Goal: Use online tool/utility: Utilize a website feature to perform a specific function

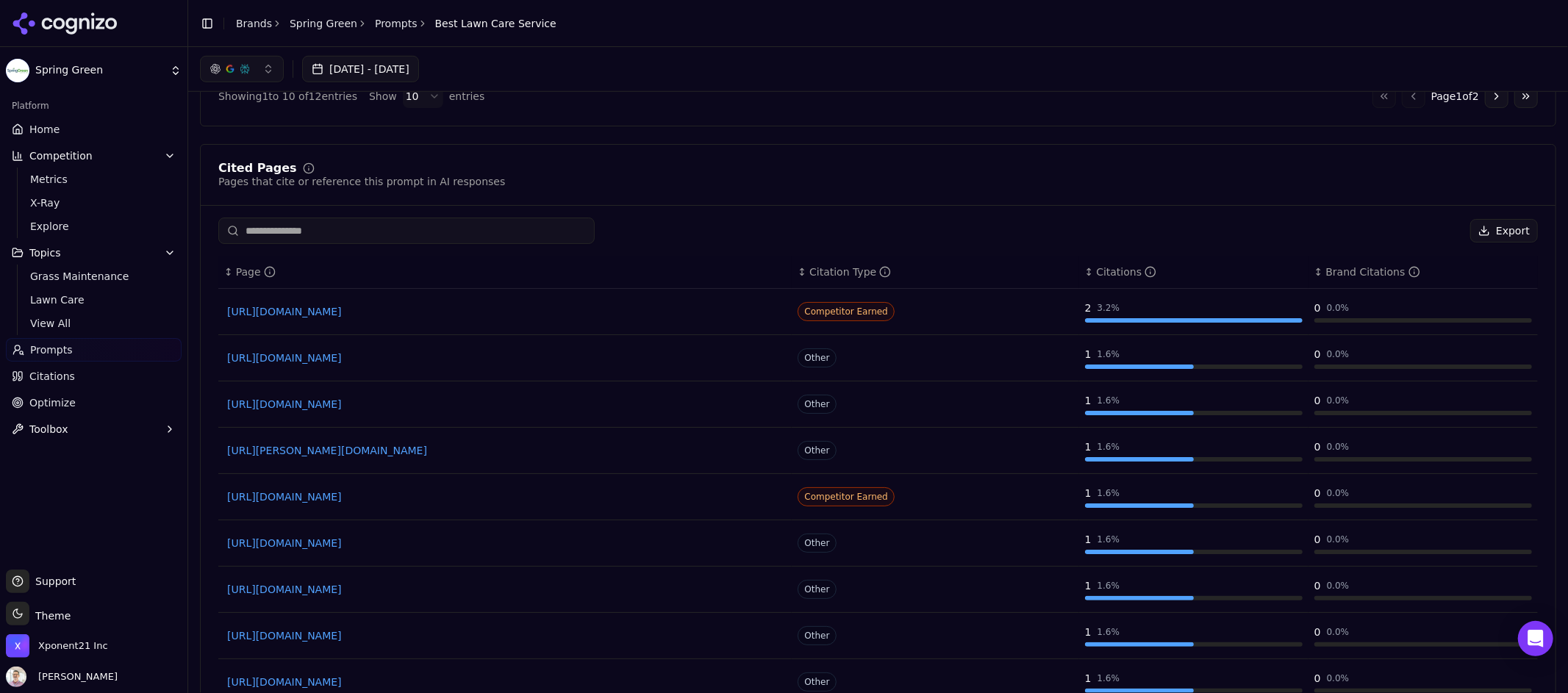
scroll to position [515, 0]
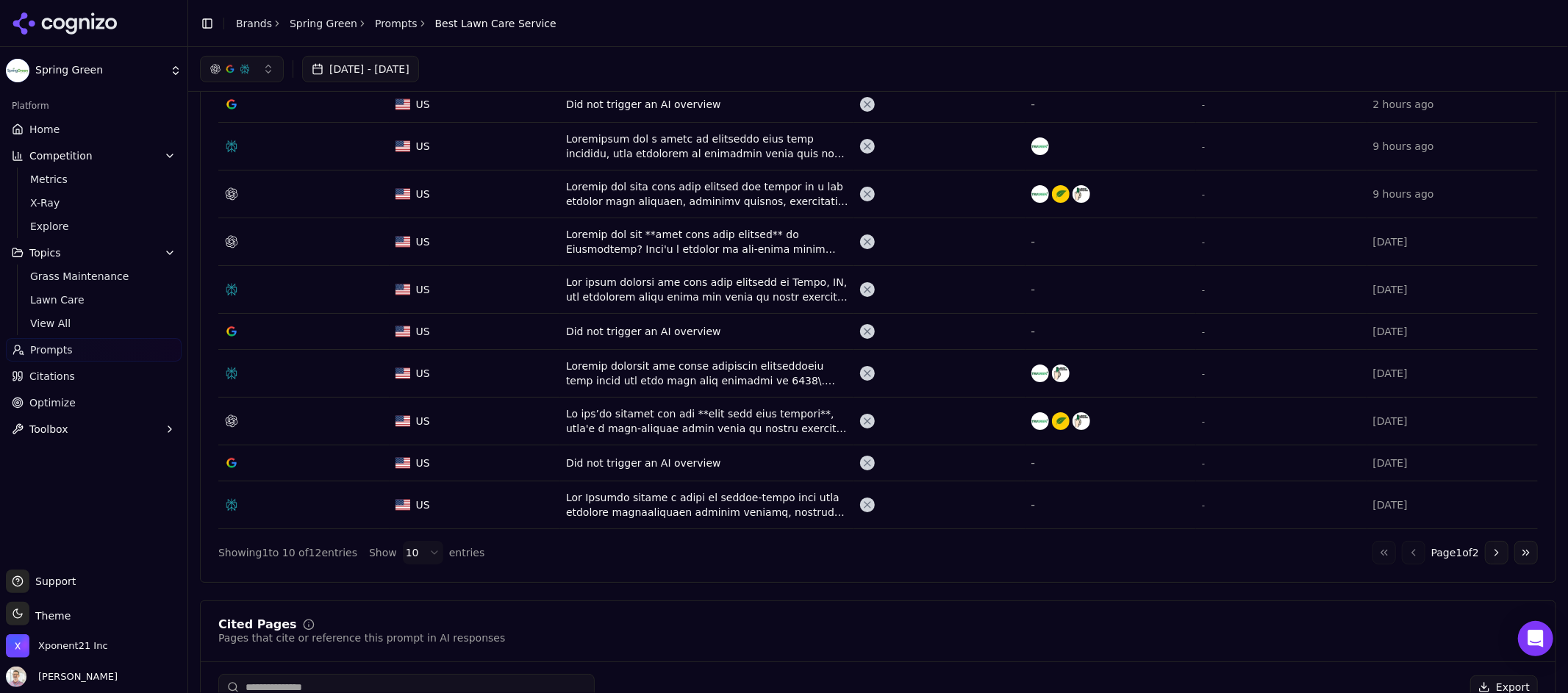
click at [383, 27] on link "Prompts" at bounding box center [396, 23] width 43 height 14
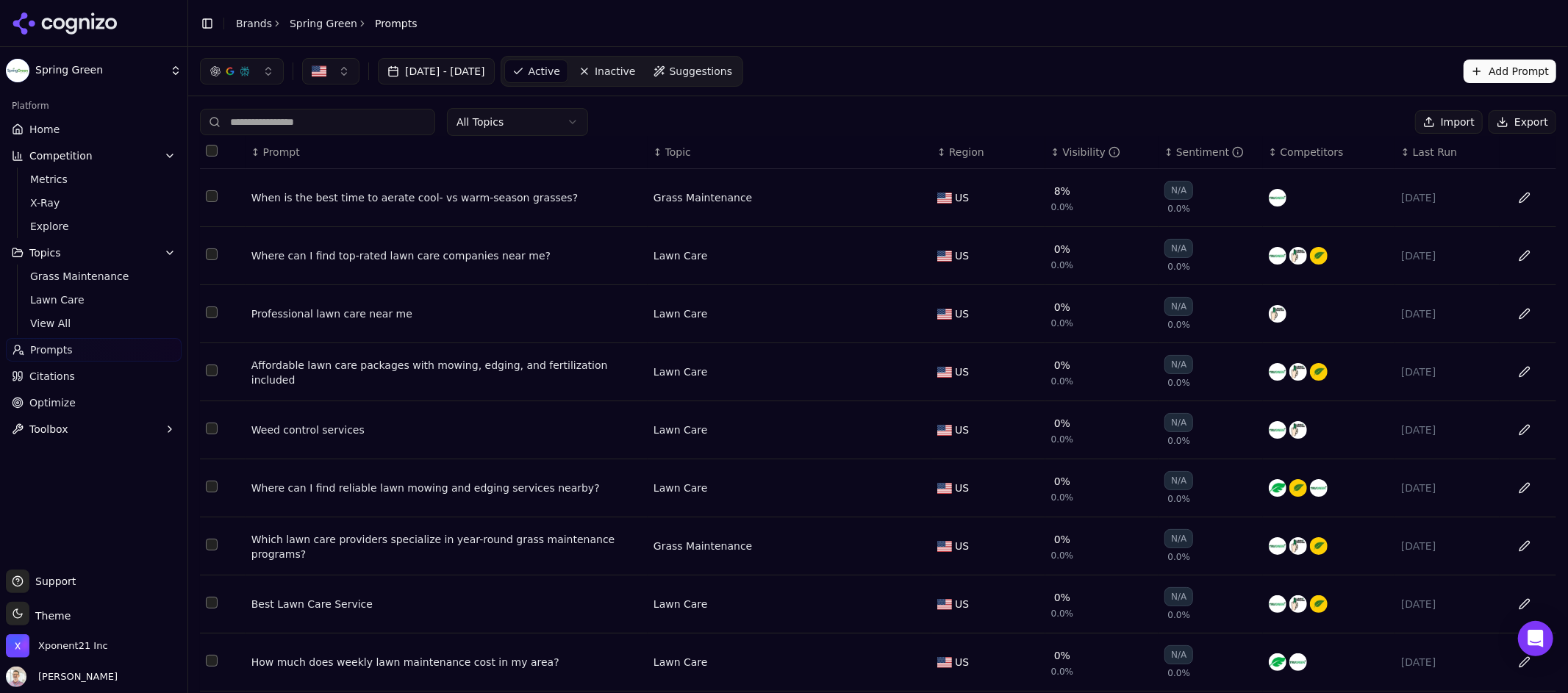
click at [303, 22] on link "Spring Green" at bounding box center [324, 23] width 68 height 14
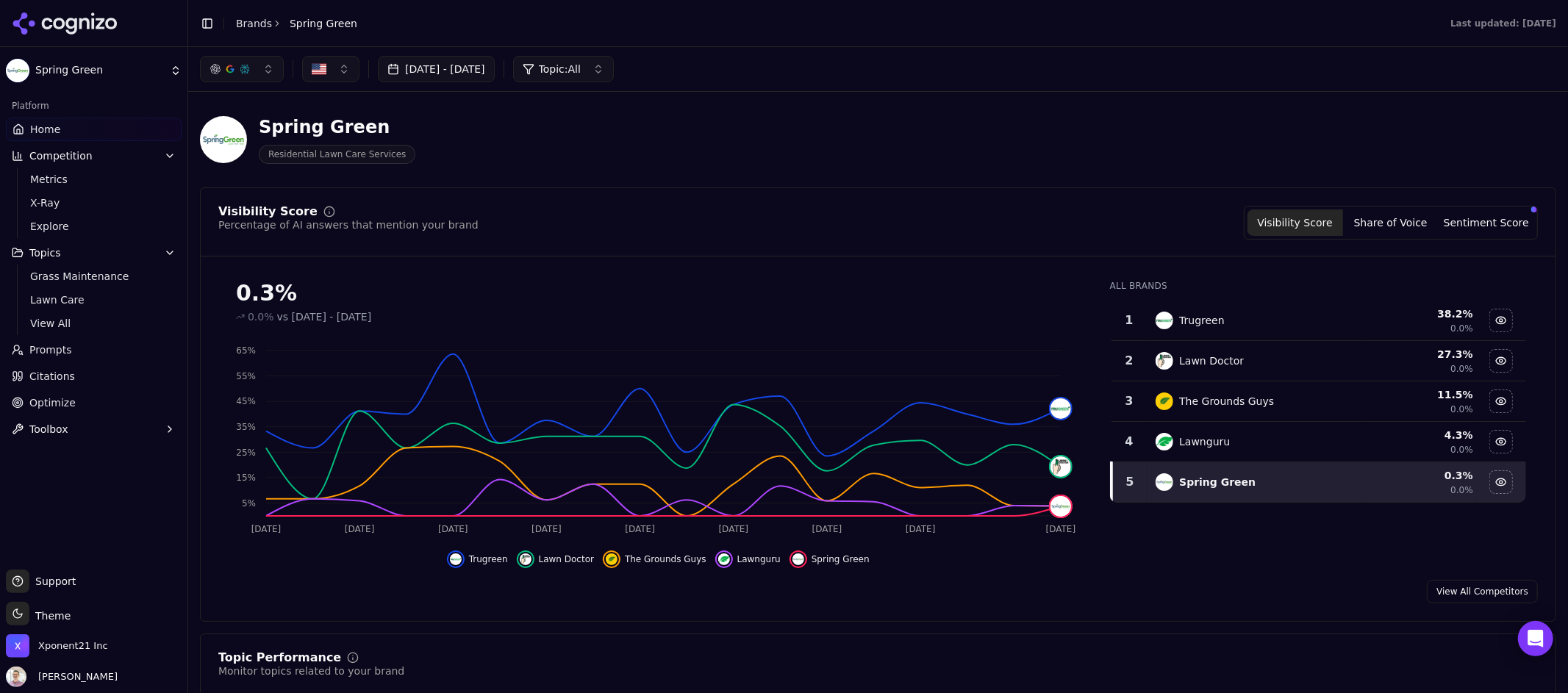
click at [79, 433] on button "Toolbox" at bounding box center [94, 429] width 176 height 23
click at [61, 473] on span "View All" at bounding box center [94, 476] width 128 height 14
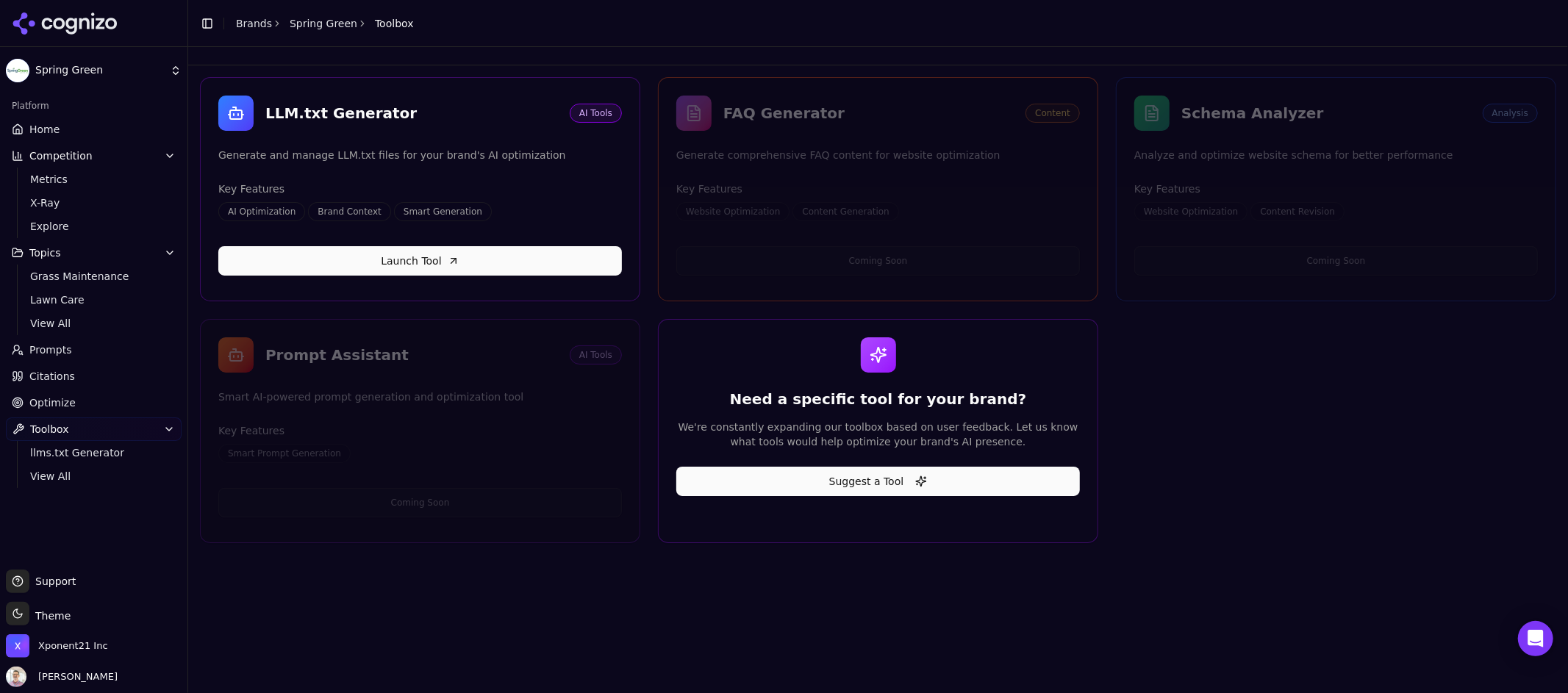
click at [469, 264] on link "Launch Tool" at bounding box center [420, 260] width 403 height 29
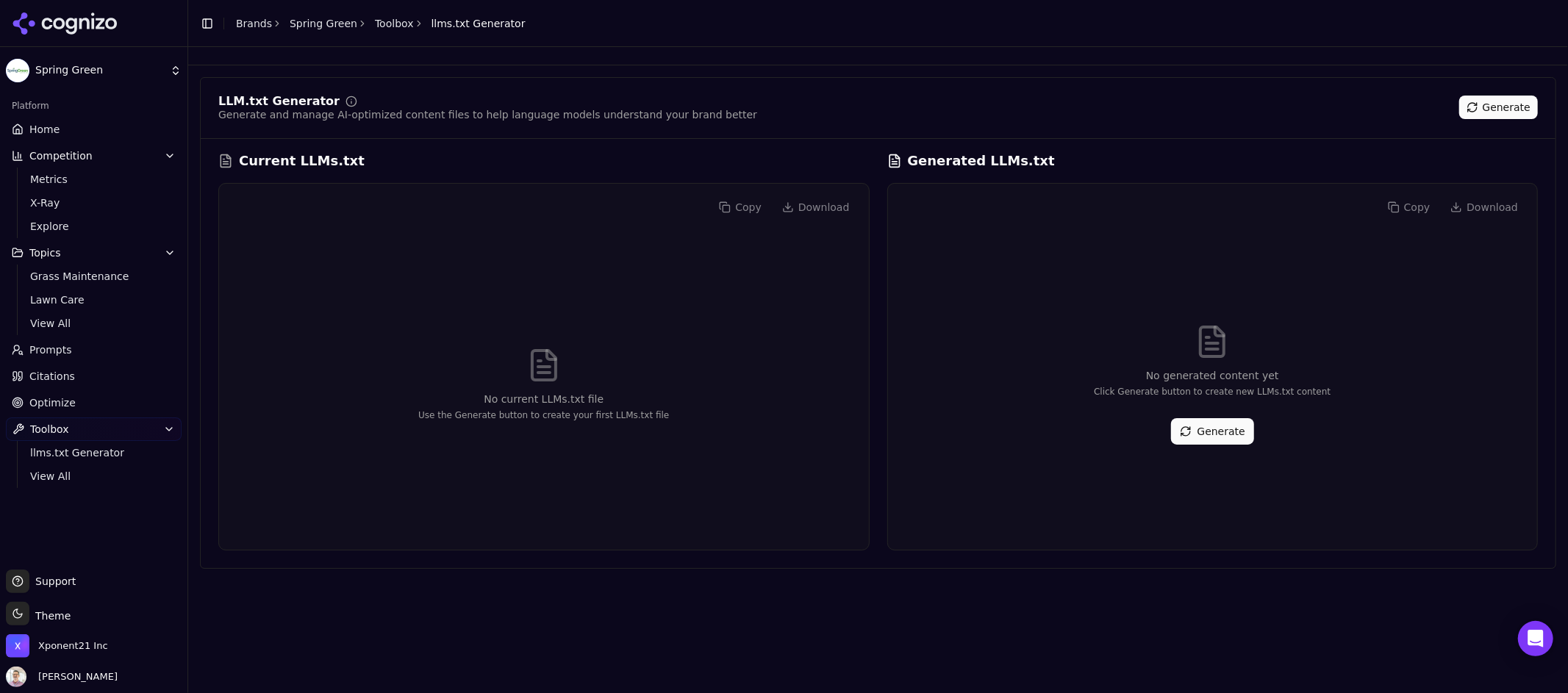
click at [739, 210] on div "Copy Download" at bounding box center [544, 207] width 626 height 23
click at [58, 257] on span "Topics" at bounding box center [45, 252] width 31 height 14
click at [62, 254] on button "Topics" at bounding box center [94, 252] width 176 height 23
click at [78, 280] on span "Grass Maintenance" at bounding box center [94, 276] width 128 height 14
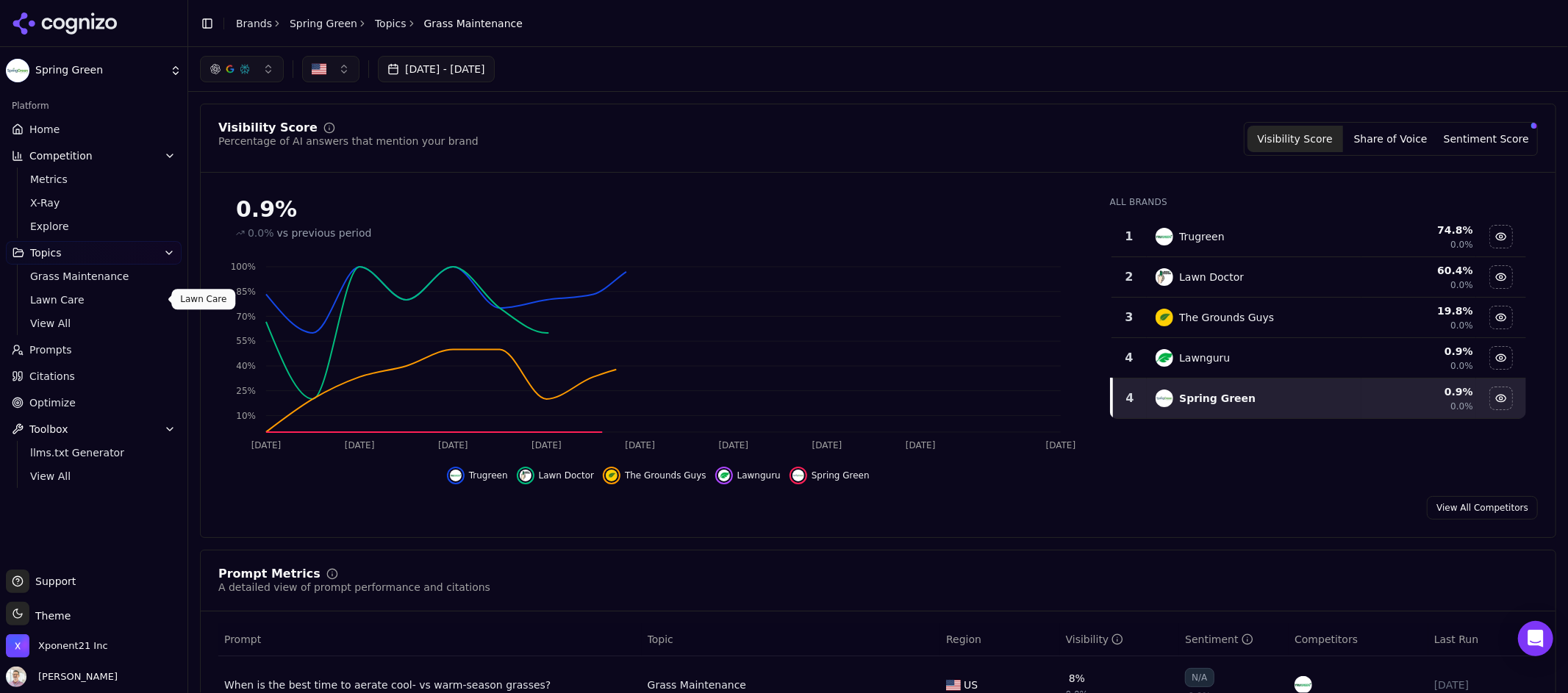
click at [77, 301] on span "Lawn Care" at bounding box center [94, 300] width 128 height 14
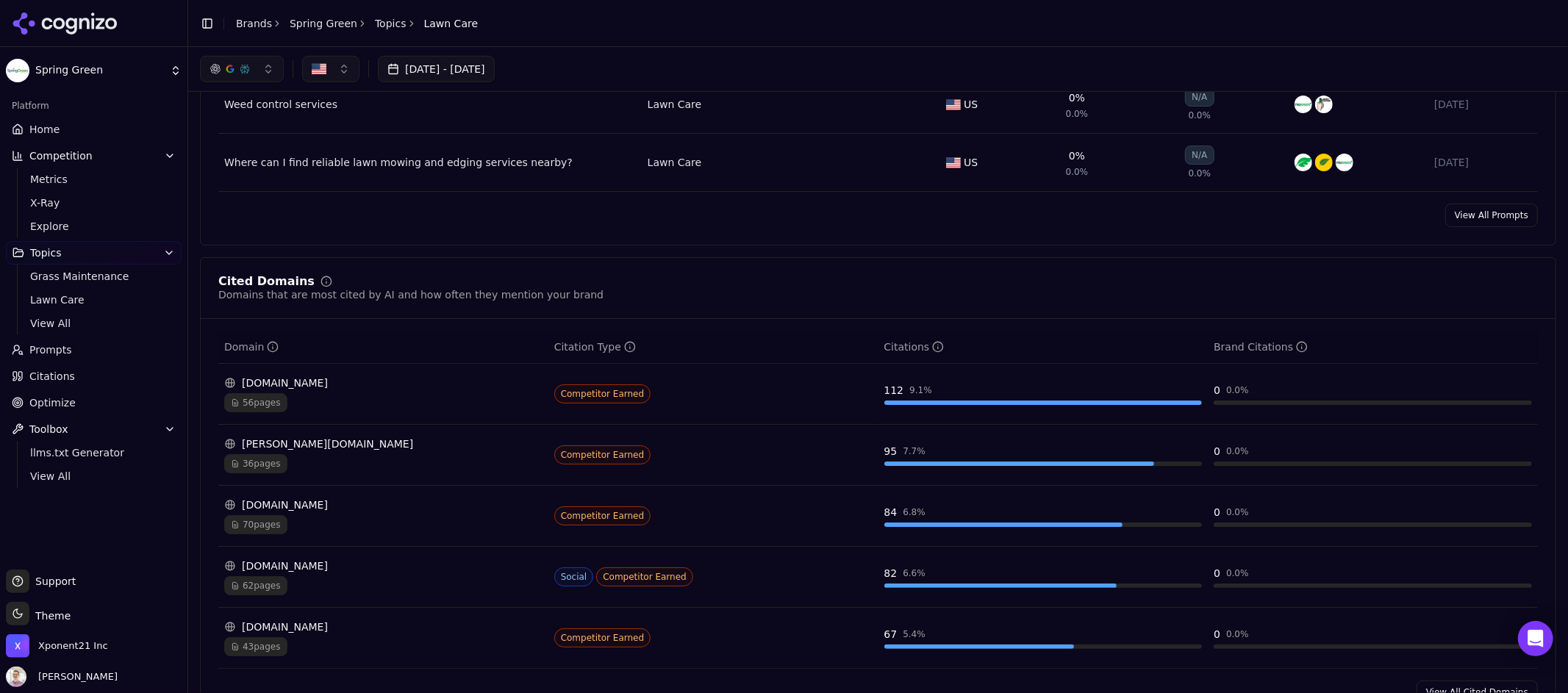
scroll to position [586, 0]
